Goal: Information Seeking & Learning: Learn about a topic

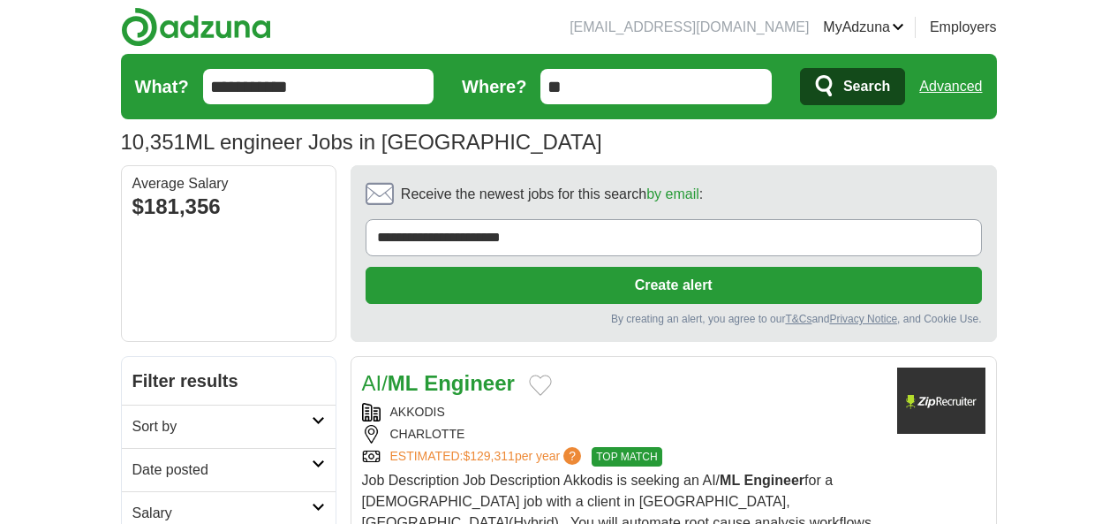
click at [132, 459] on h2 "Date posted" at bounding box center [221, 469] width 179 height 21
click at [132, 502] on link "Last 24 hours" at bounding box center [228, 512] width 192 height 21
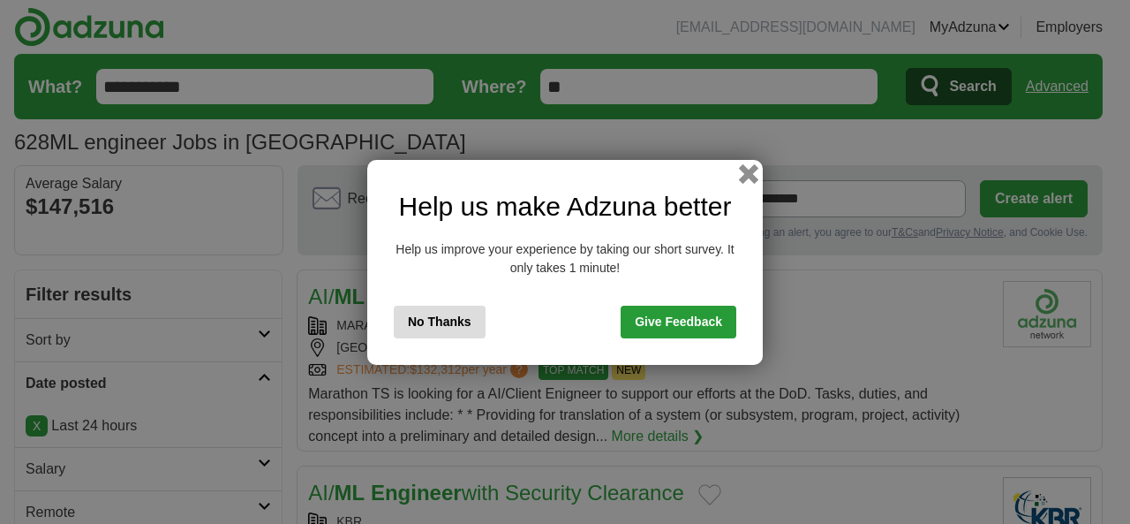
click at [749, 176] on button "button" at bounding box center [748, 172] width 19 height 19
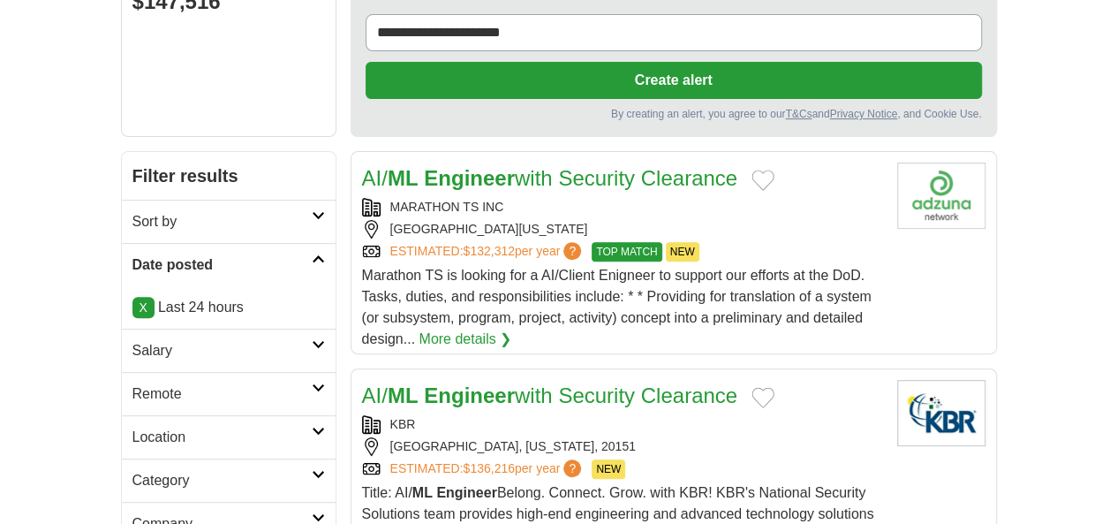
scroll to position [206, 0]
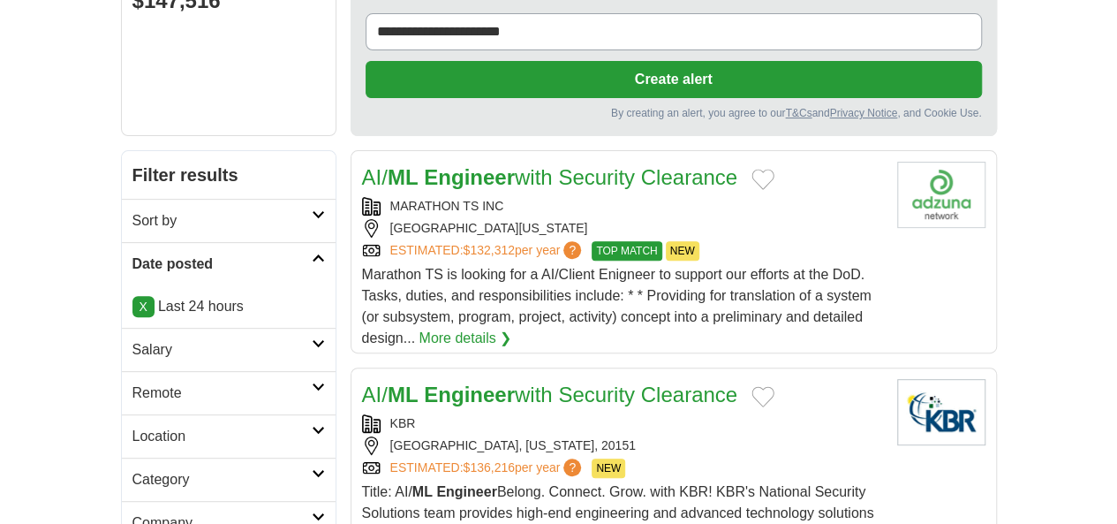
click at [132, 382] on h2 "Remote" at bounding box center [221, 392] width 179 height 21
click at [132, 427] on link "Remote jobs" at bounding box center [171, 434] width 79 height 15
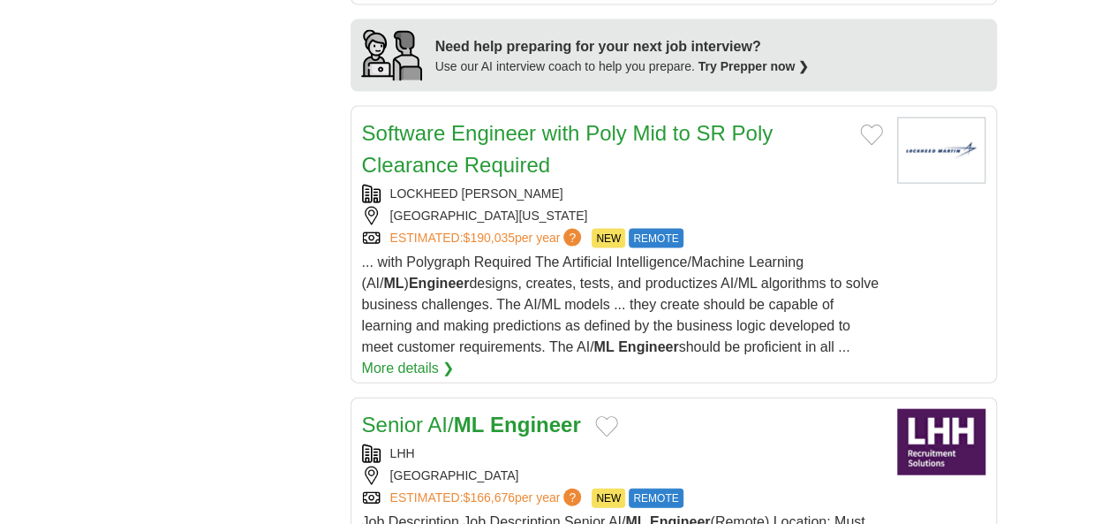
scroll to position [1782, 0]
